Goal: Task Accomplishment & Management: Manage account settings

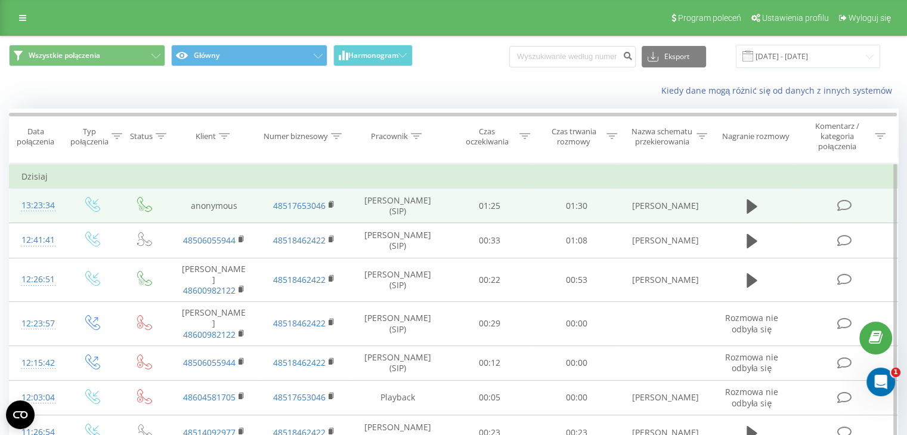
click at [674, 196] on td "[PERSON_NAME]" at bounding box center [664, 205] width 90 height 35
click at [751, 207] on icon at bounding box center [751, 206] width 11 height 14
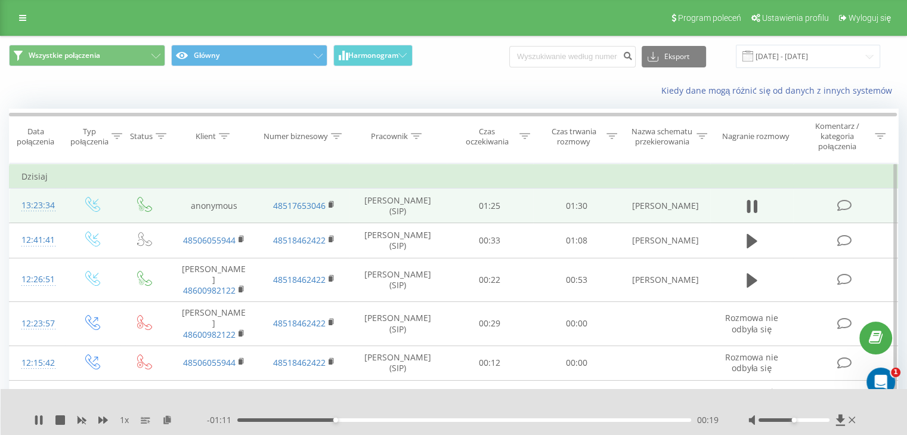
click at [892, 67] on div "Wszystkie połączenia Główny Harmonogram Eksport .csv .xls .xlsx 19.07.2025 - 19…" at bounding box center [453, 56] width 889 height 23
click at [293, 418] on div "00:23" at bounding box center [464, 420] width 454 height 4
click at [276, 418] on div "00:07" at bounding box center [464, 420] width 454 height 4
click at [261, 419] on div "00:04" at bounding box center [464, 420] width 454 height 4
click at [262, 418] on div "00:05" at bounding box center [464, 420] width 454 height 4
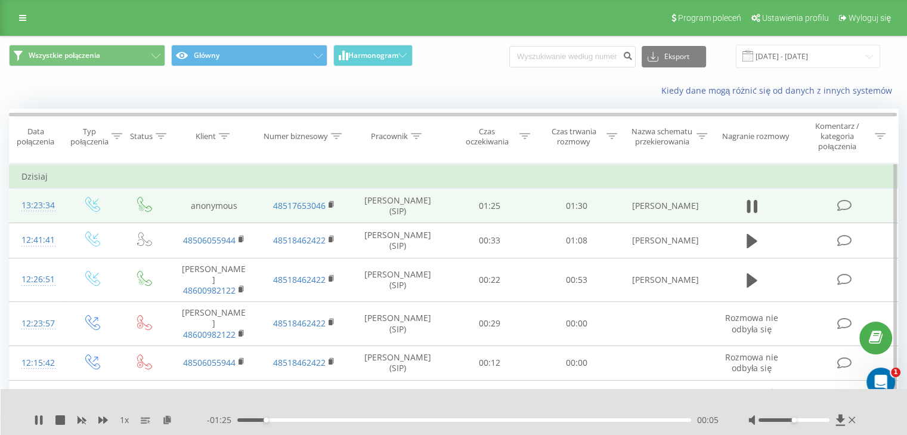
click at [257, 418] on div "00:05" at bounding box center [464, 420] width 454 height 4
click at [41, 420] on icon at bounding box center [41, 420] width 2 height 10
click at [33, 422] on div "1 x - 01:25 00:05 00:05" at bounding box center [454, 412] width 907 height 46
click at [39, 419] on icon at bounding box center [38, 420] width 7 height 10
click at [248, 417] on div "- 01:24 00:06 00:06" at bounding box center [463, 420] width 512 height 12
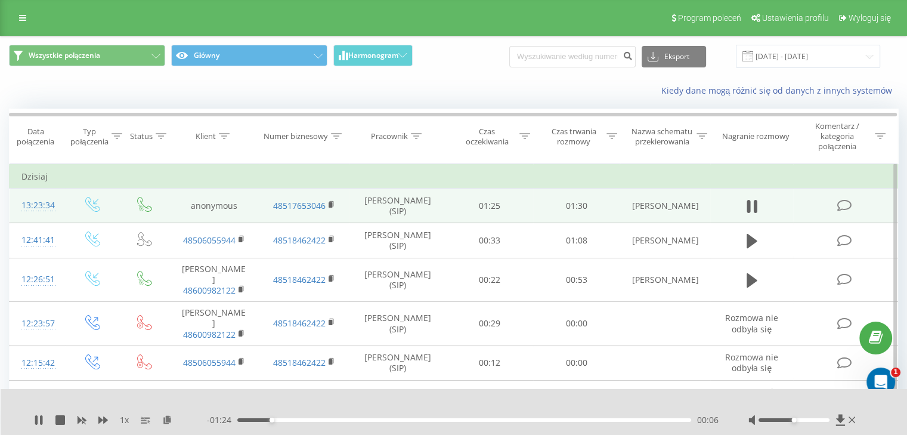
click at [245, 420] on div "00:06" at bounding box center [464, 420] width 454 height 4
click at [42, 420] on icon at bounding box center [41, 420] width 2 height 10
click at [35, 417] on icon at bounding box center [39, 420] width 10 height 10
click at [41, 416] on icon at bounding box center [39, 420] width 10 height 10
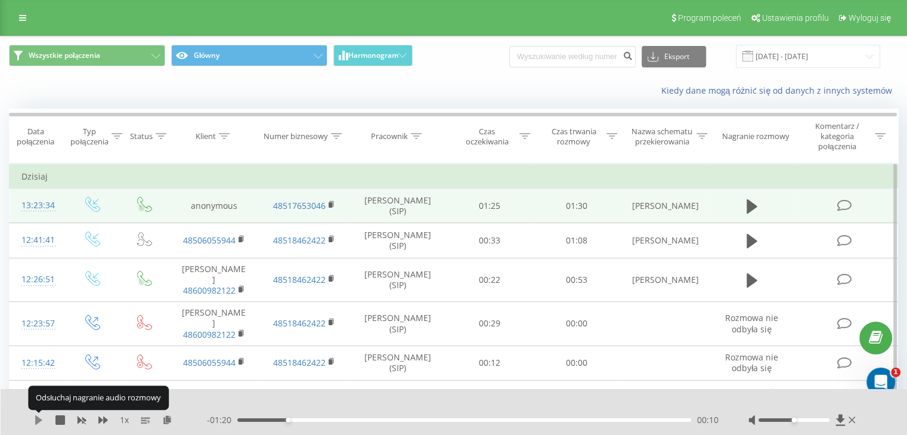
click at [39, 416] on icon at bounding box center [39, 420] width 10 height 10
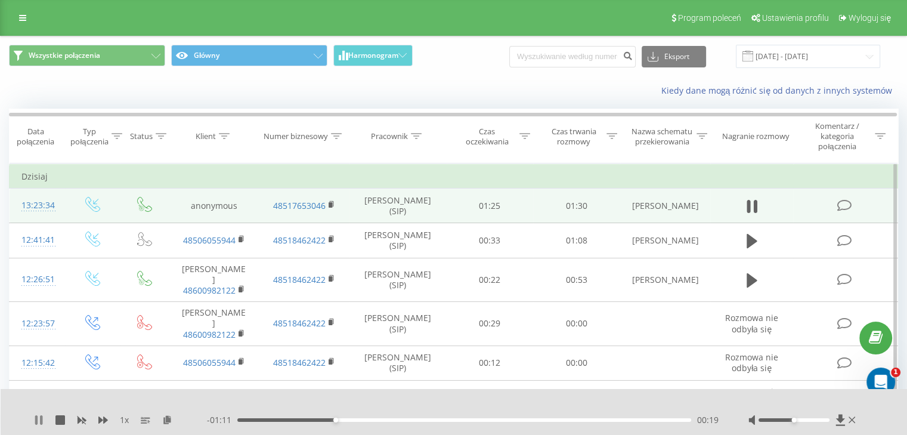
click at [39, 417] on icon at bounding box center [39, 420] width 10 height 10
click at [38, 418] on icon at bounding box center [38, 420] width 7 height 10
drag, startPoint x: 389, startPoint y: 418, endPoint x: 377, endPoint y: 416, distance: 11.5
click at [377, 417] on div "00:28" at bounding box center [378, 419] width 5 height 5
drag, startPoint x: 388, startPoint y: 420, endPoint x: 360, endPoint y: 417, distance: 28.8
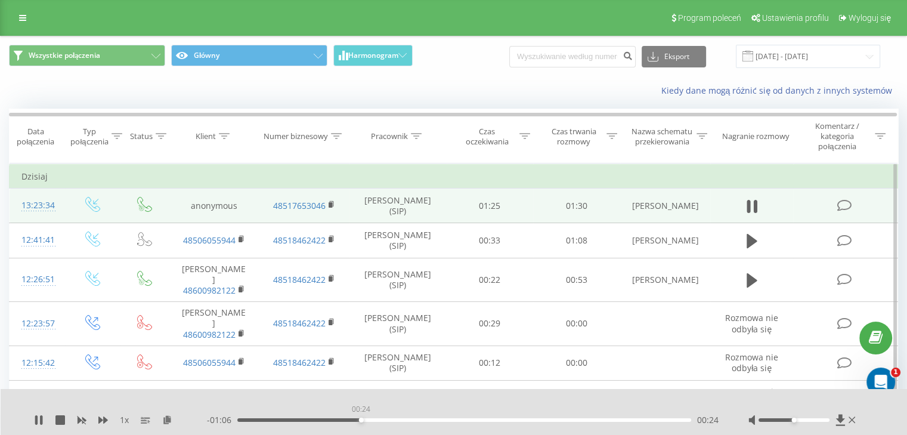
click at [360, 417] on div "00:24" at bounding box center [361, 419] width 5 height 5
drag, startPoint x: 410, startPoint y: 417, endPoint x: 368, endPoint y: 417, distance: 41.7
click at [370, 417] on div "00:27" at bounding box center [372, 419] width 5 height 5
click at [39, 422] on icon at bounding box center [39, 420] width 10 height 10
click at [782, 418] on div at bounding box center [793, 420] width 71 height 4
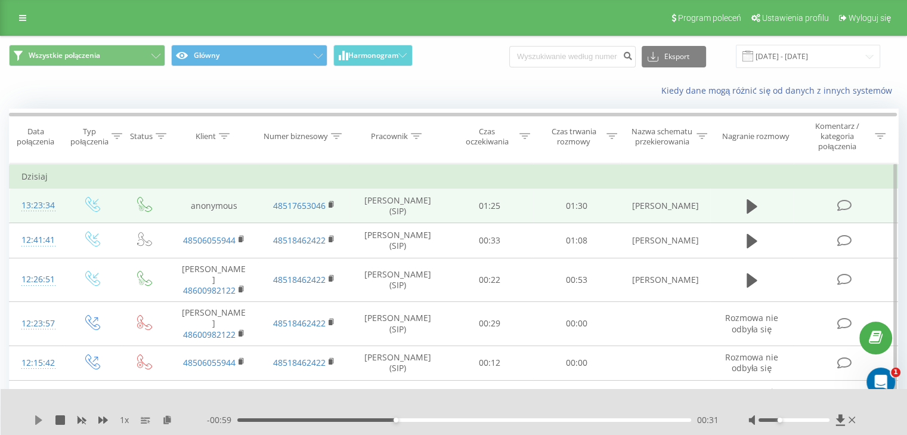
click at [38, 420] on icon at bounding box center [38, 420] width 7 height 10
click at [764, 420] on div at bounding box center [793, 420] width 71 height 4
click at [770, 418] on div at bounding box center [793, 420] width 71 height 4
click at [41, 417] on icon at bounding box center [41, 420] width 2 height 10
click at [243, 422] on div "- 00:02 01:28 01:28" at bounding box center [463, 420] width 512 height 12
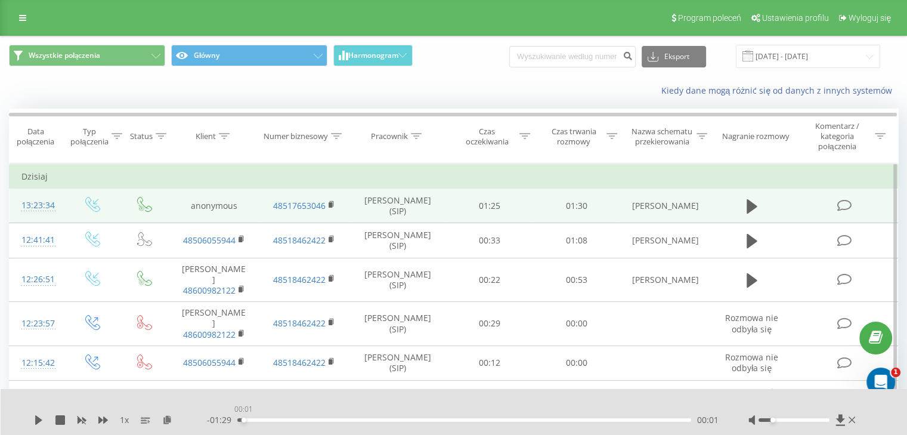
click at [243, 419] on div "00:01" at bounding box center [464, 420] width 454 height 4
click at [39, 421] on icon at bounding box center [38, 420] width 7 height 10
click at [39, 421] on icon at bounding box center [39, 420] width 10 height 10
click at [810, 419] on div at bounding box center [793, 420] width 71 height 4
drag, startPoint x: 814, startPoint y: 419, endPoint x: 821, endPoint y: 420, distance: 6.7
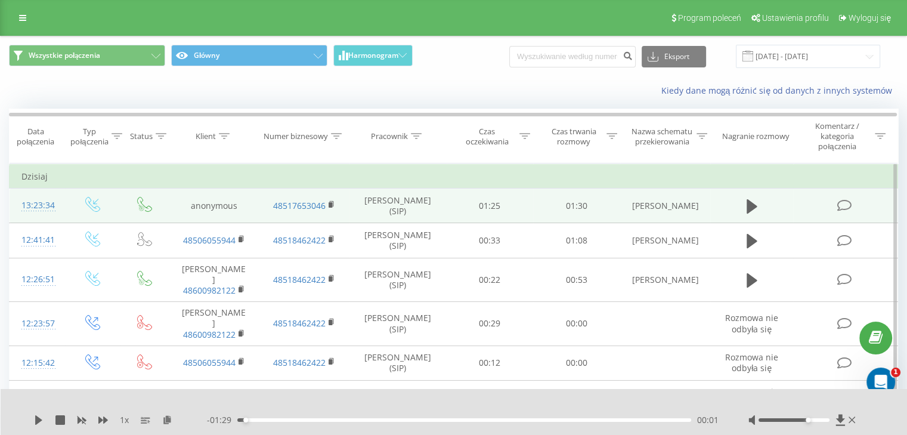
click at [816, 419] on div at bounding box center [793, 420] width 71 height 4
click at [822, 421] on div at bounding box center [793, 420] width 71 height 4
click at [38, 420] on icon at bounding box center [38, 420] width 7 height 10
click at [806, 422] on div at bounding box center [803, 420] width 110 height 12
click at [806, 419] on div at bounding box center [793, 420] width 71 height 4
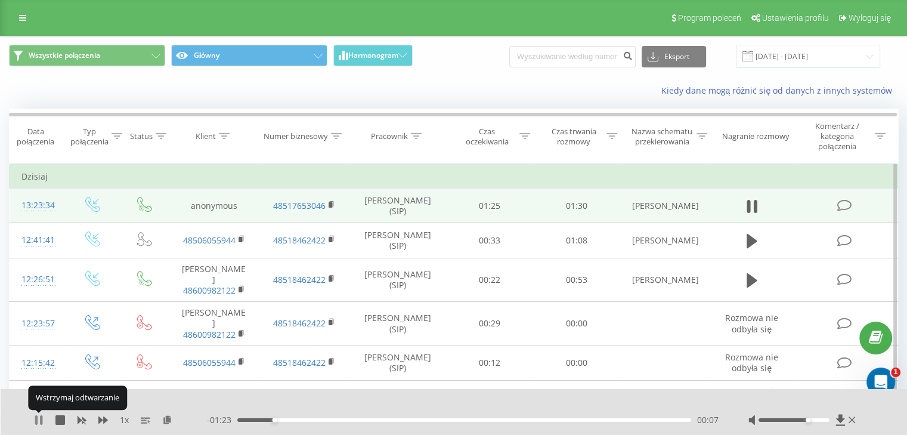
click at [39, 423] on icon at bounding box center [39, 420] width 10 height 10
click at [39, 422] on icon at bounding box center [38, 420] width 7 height 10
click at [264, 419] on div "00:08" at bounding box center [464, 420] width 454 height 4
click at [255, 419] on div "00:06" at bounding box center [464, 420] width 454 height 4
click at [247, 419] on div "00:00" at bounding box center [464, 420] width 454 height 4
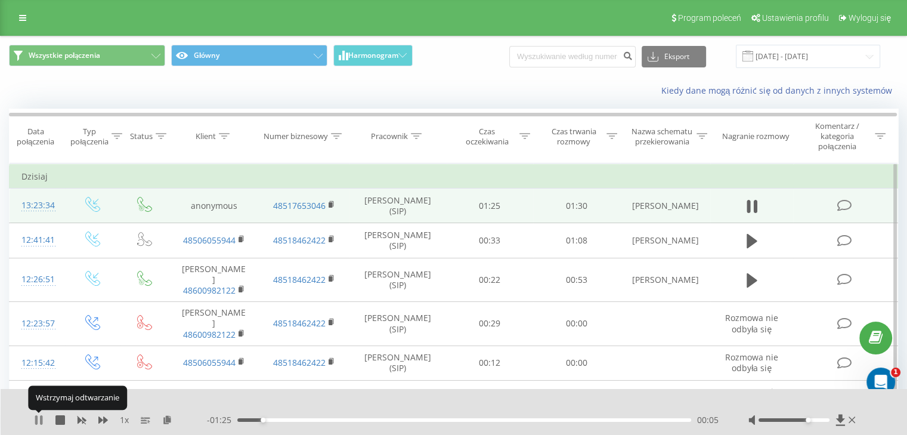
click at [41, 420] on icon at bounding box center [41, 420] width 2 height 10
click at [891, 66] on div "Wszystkie połączenia Główny Harmonogram Eksport .csv .xls .xlsx 19.07.2025 - 19…" at bounding box center [453, 56] width 889 height 23
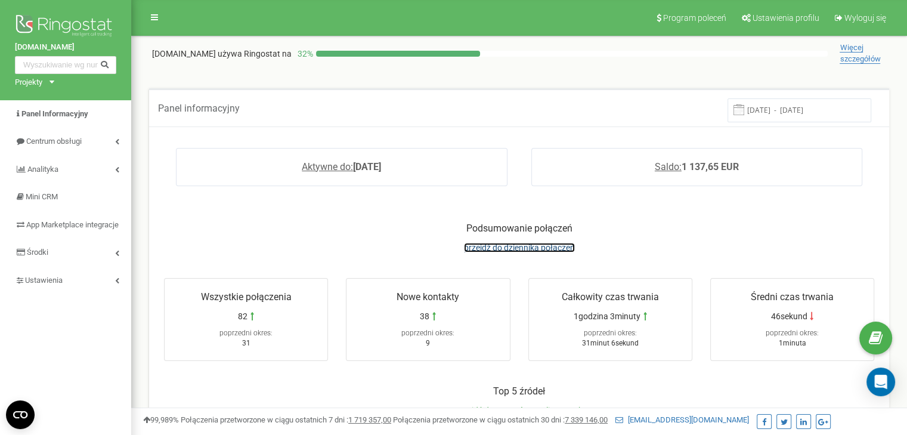
click at [506, 248] on span "przejdź do dziennika połączeń" at bounding box center [519, 248] width 111 height 10
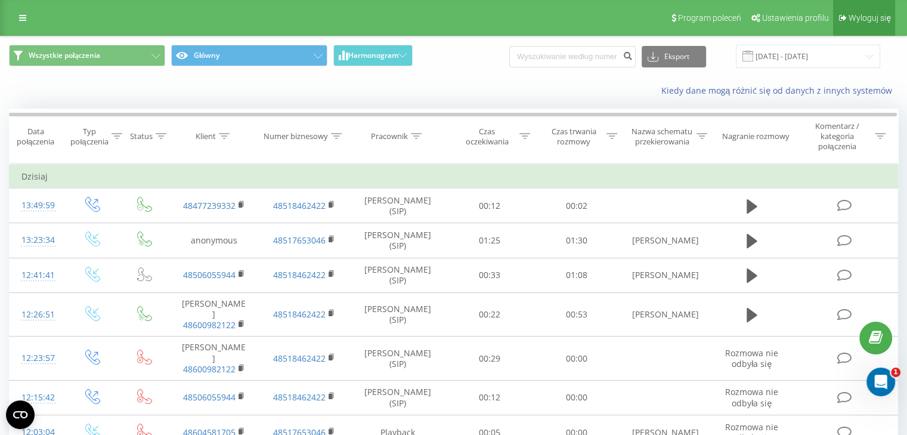
click at [879, 18] on span "Wyloguj się" at bounding box center [869, 18] width 42 height 10
